Goal: Task Accomplishment & Management: Use online tool/utility

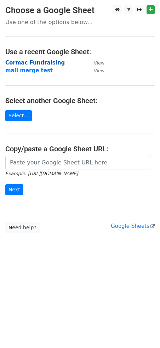
click at [33, 62] on strong "Cormac Fundraising" at bounding box center [35, 63] width 60 height 6
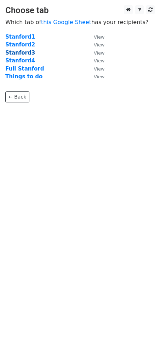
click at [22, 53] on strong "Stanford3" at bounding box center [20, 53] width 30 height 6
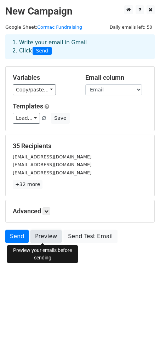
click at [48, 237] on link "Preview" at bounding box center [45, 236] width 31 height 13
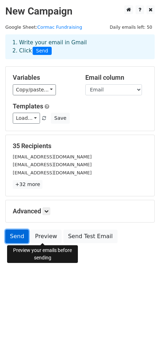
click at [17, 235] on link "Send" at bounding box center [16, 236] width 23 height 13
